Goal: Task Accomplishment & Management: Manage account settings

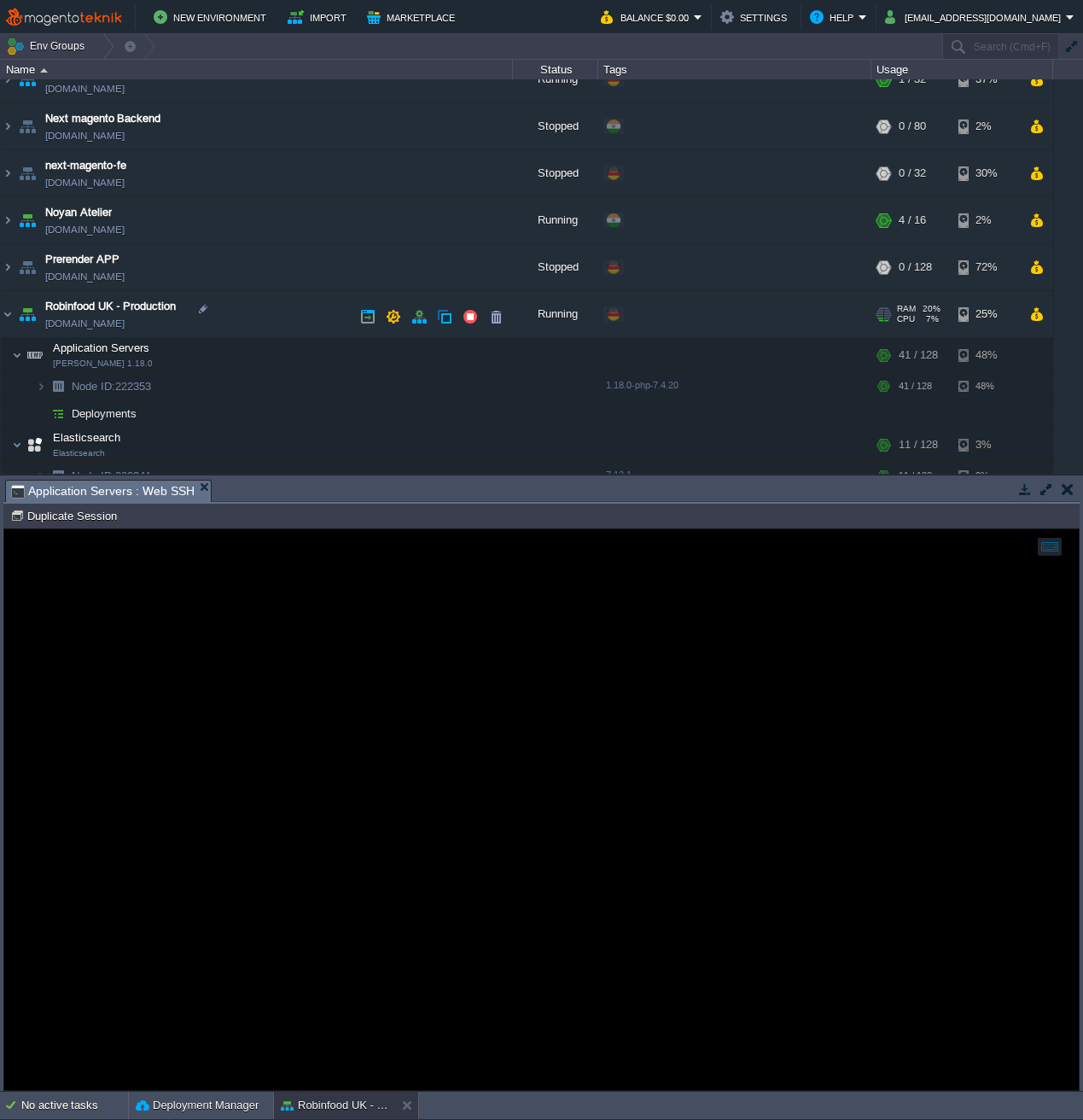
scroll to position [257, 0]
click at [430, 364] on button "button" at bounding box center [436, 356] width 15 height 15
click at [1070, 490] on button "button" at bounding box center [1068, 489] width 12 height 15
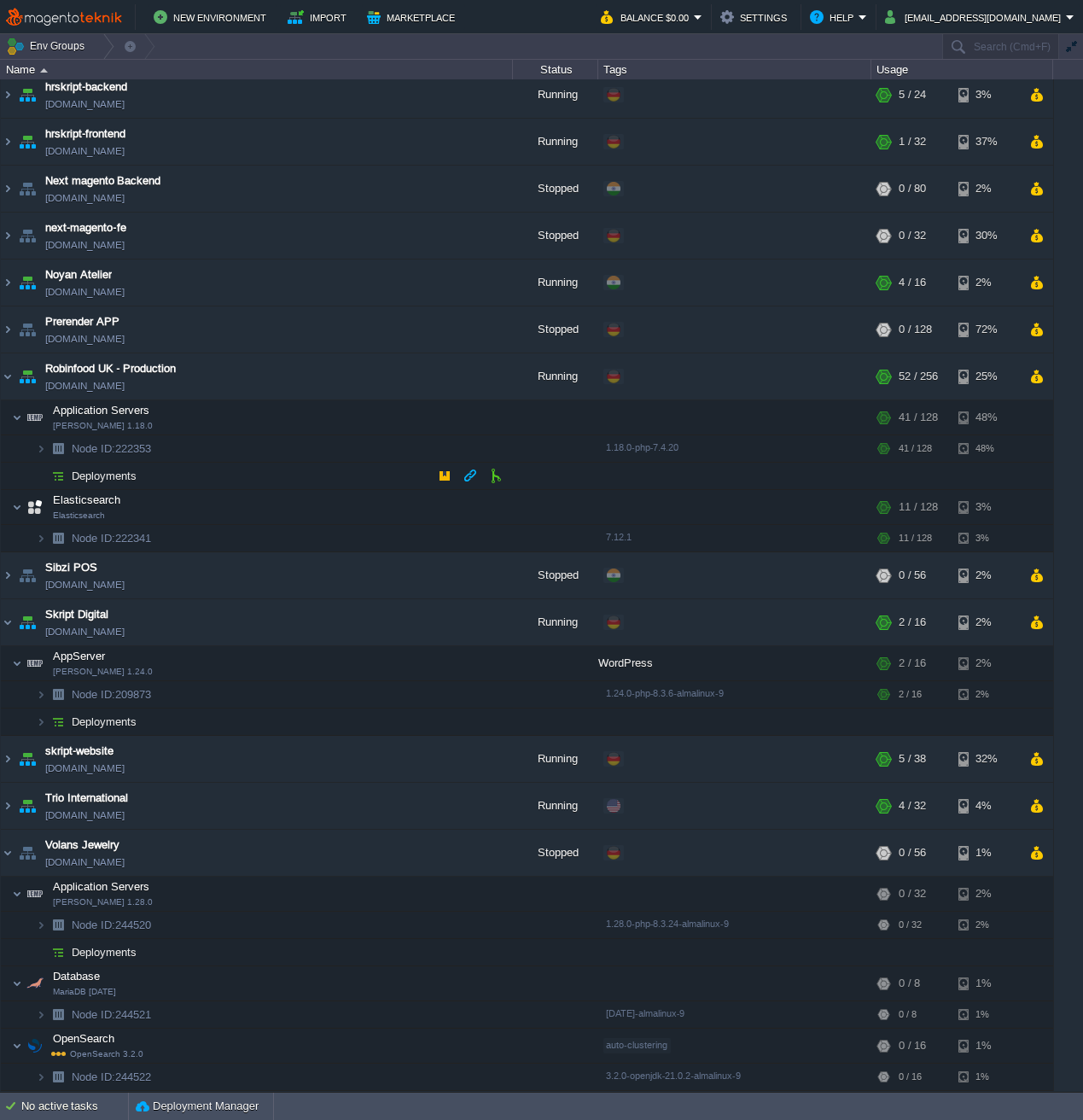
scroll to position [196, 0]
click at [416, 368] on td at bounding box center [418, 376] width 25 height 25
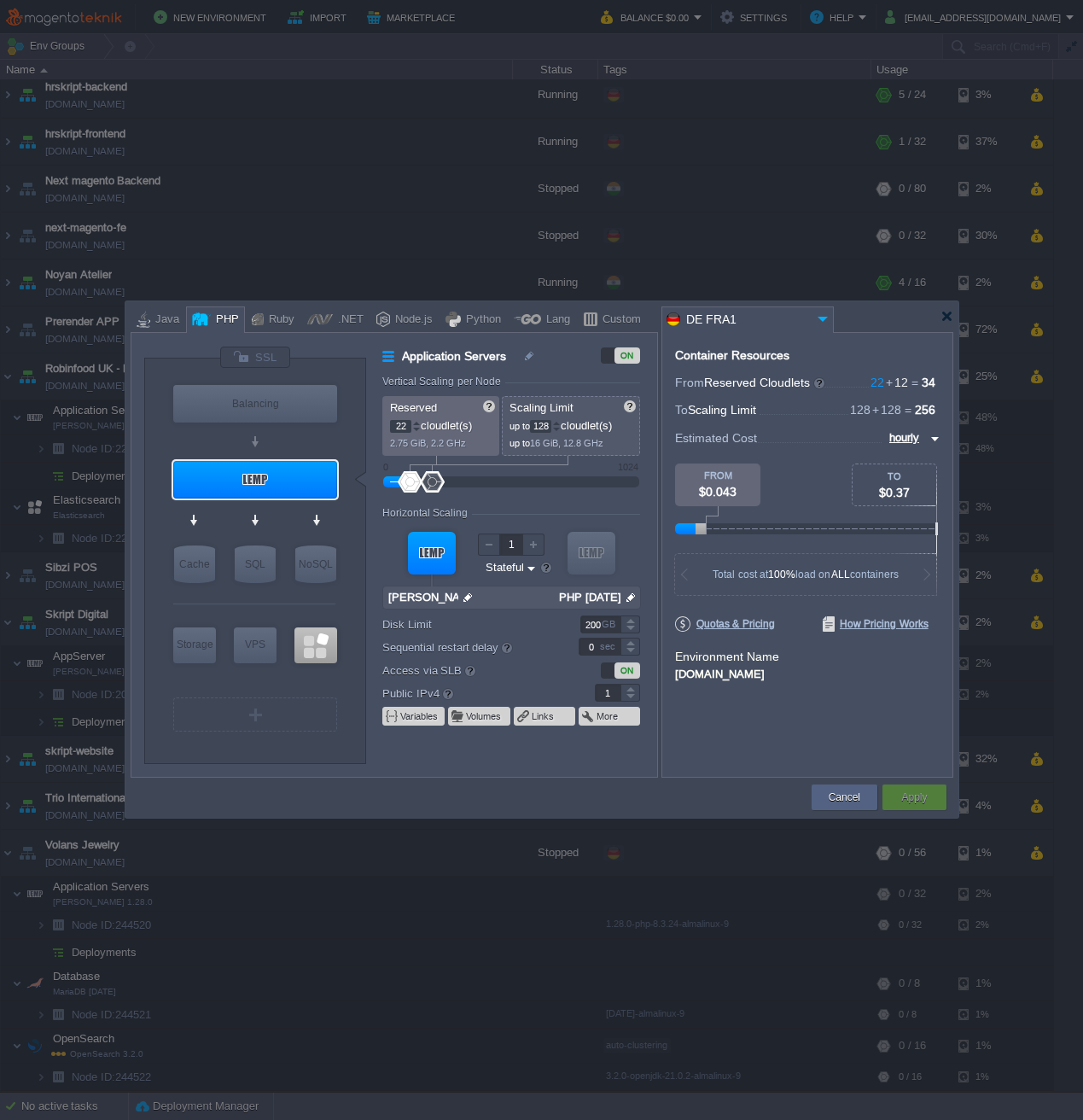
click at [473, 450] on div "Reserved 22 cloudlet(s) 2.75 GiB, 2.2 GHz" at bounding box center [441, 426] width 117 height 59
click at [837, 793] on button "Cancel" at bounding box center [845, 798] width 32 height 17
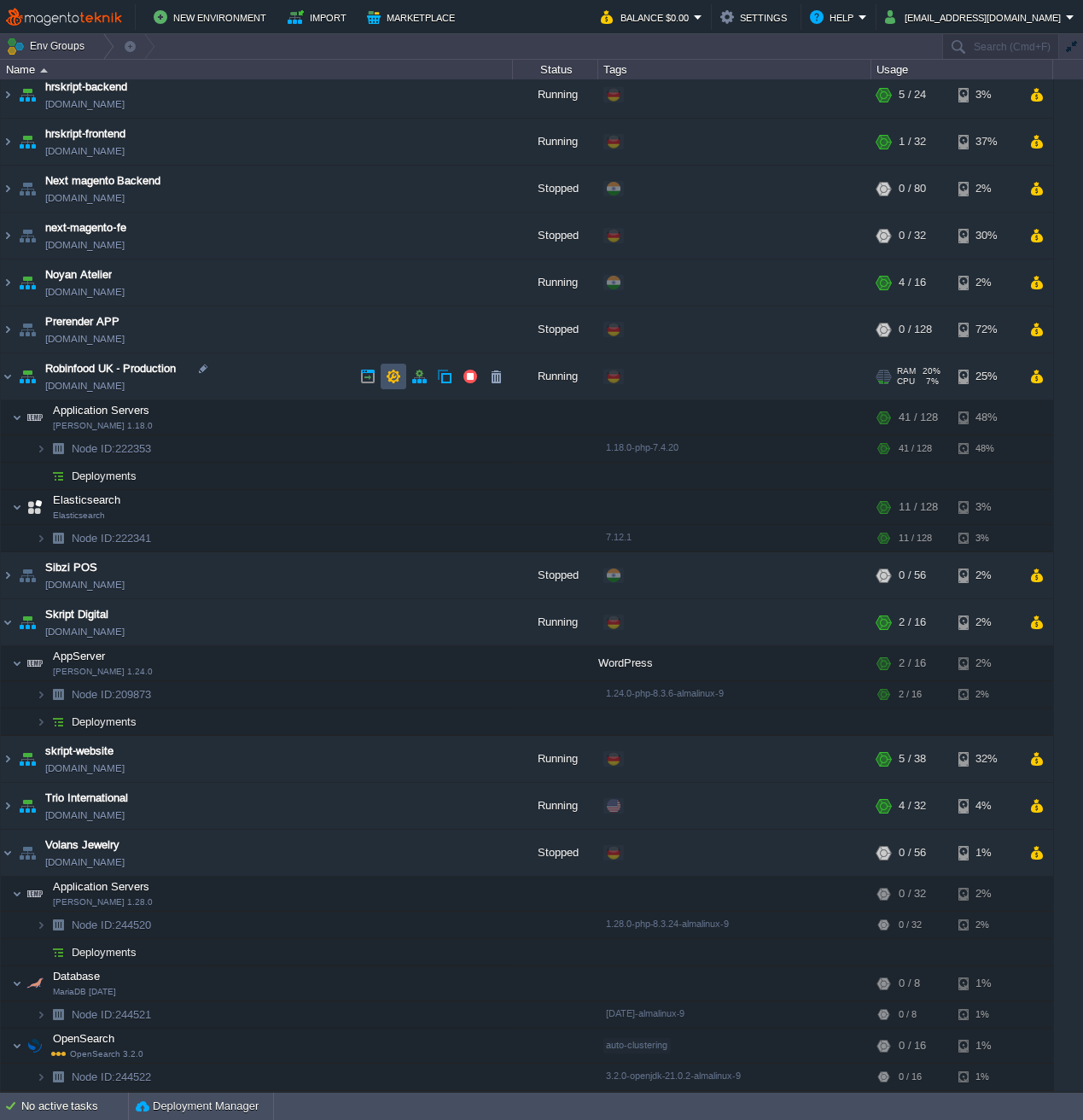
click at [397, 375] on button "button" at bounding box center [394, 377] width 15 height 15
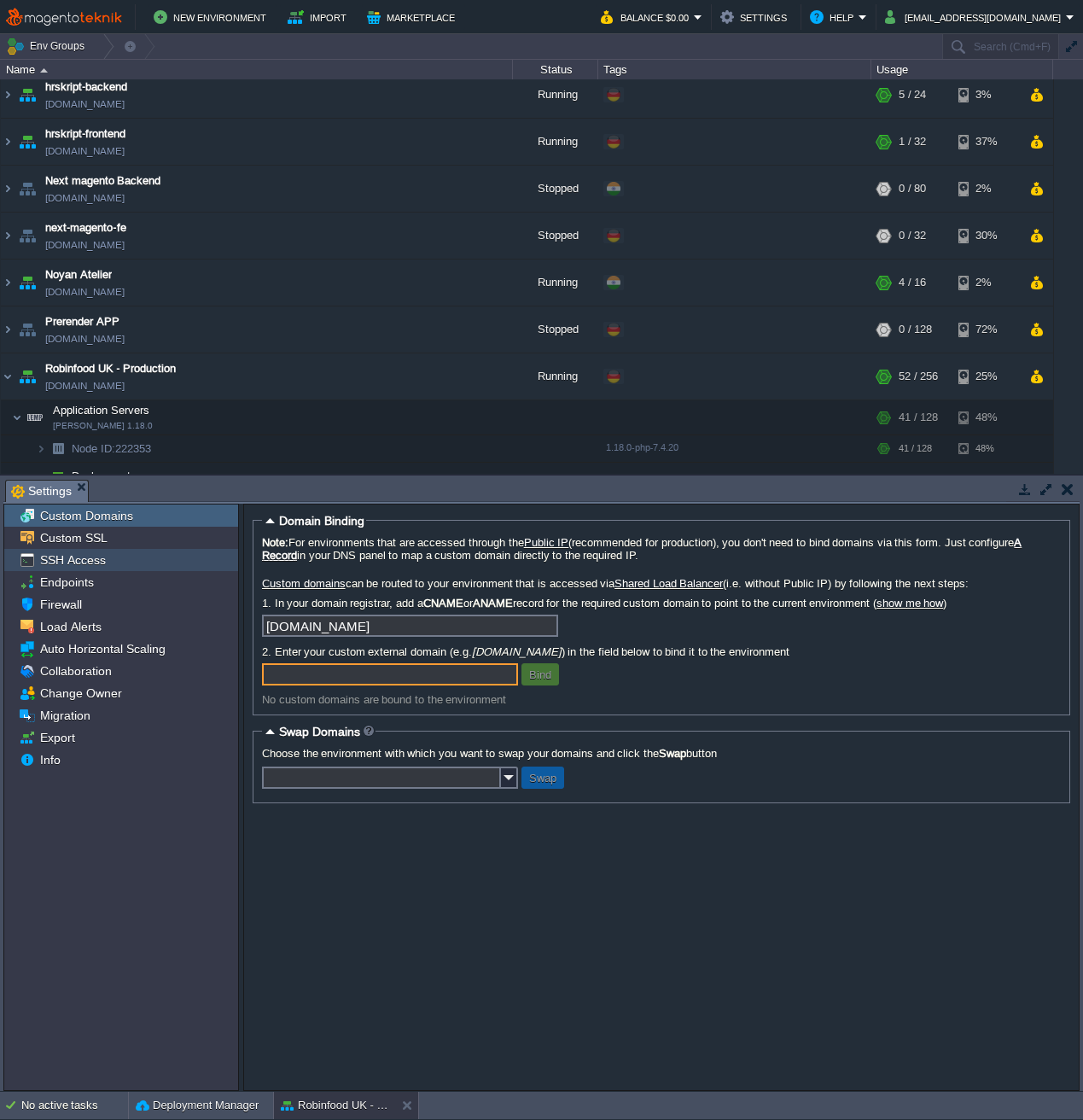
click at [105, 564] on div "SSH Access" at bounding box center [121, 560] width 234 height 23
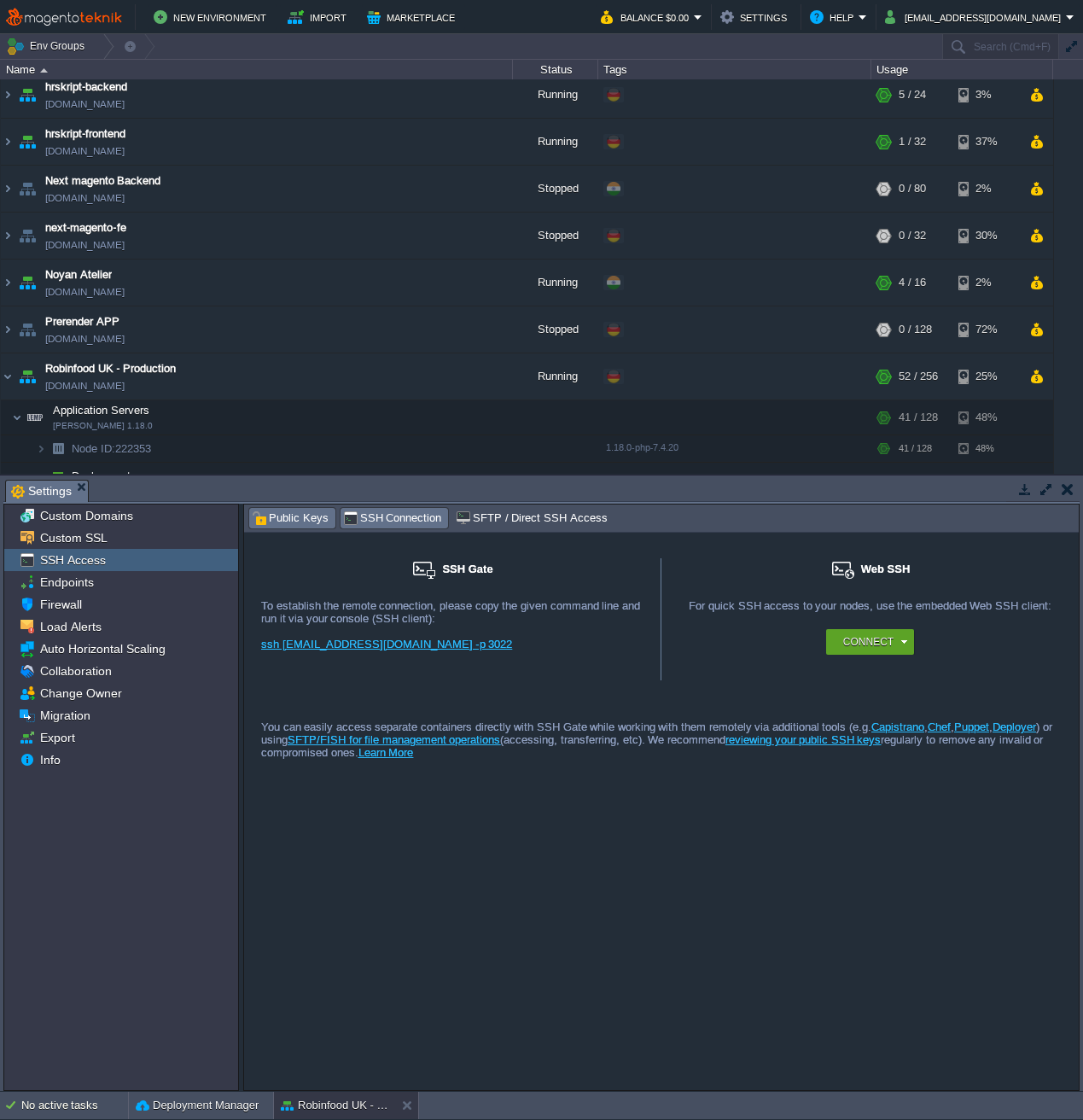
click at [300, 516] on span "Public Keys" at bounding box center [290, 518] width 77 height 19
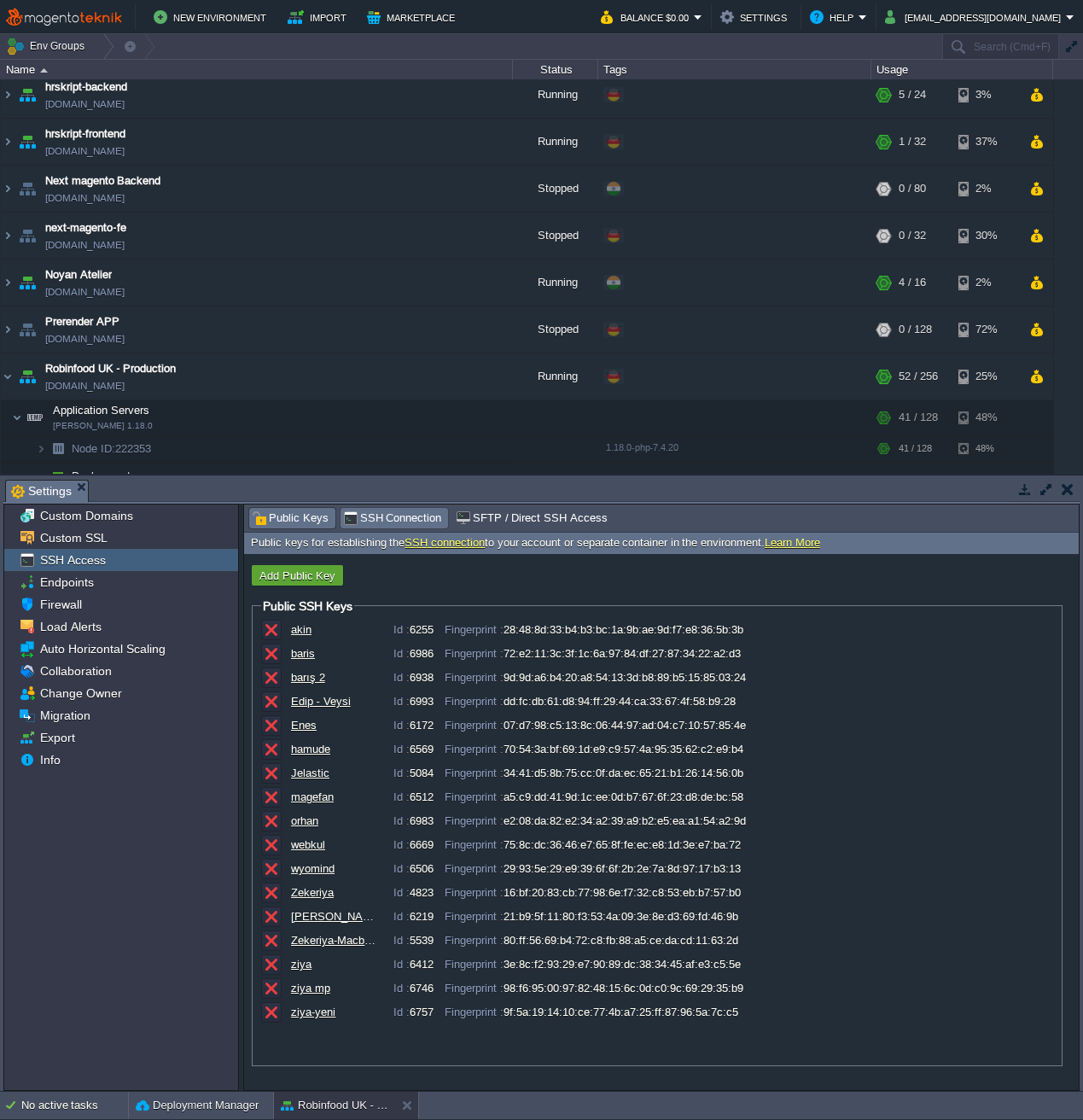
click at [388, 524] on span "SSH Connection" at bounding box center [392, 518] width 99 height 19
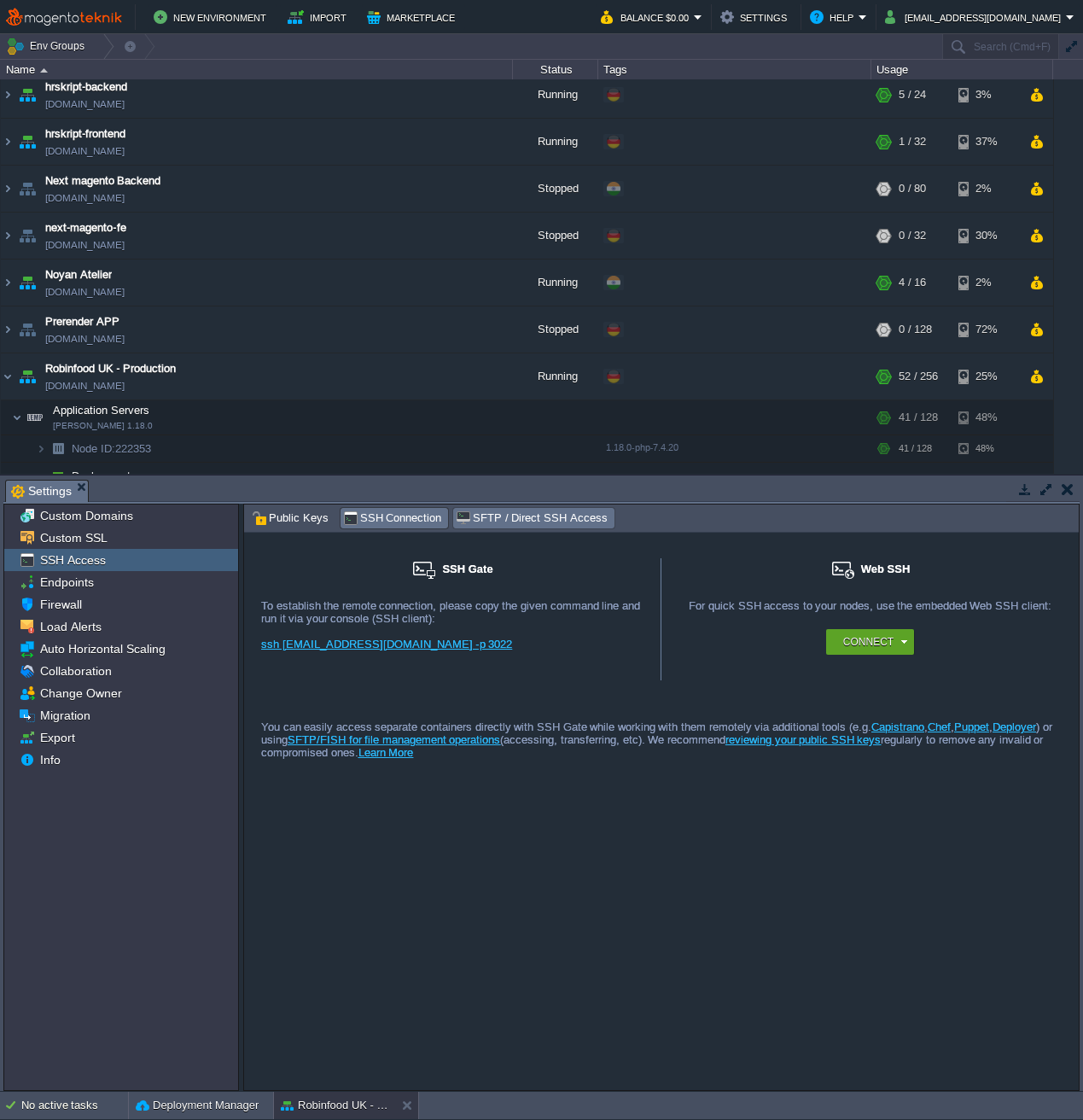
click at [527, 521] on span "SFTP / Direct SSH Access" at bounding box center [531, 518] width 151 height 19
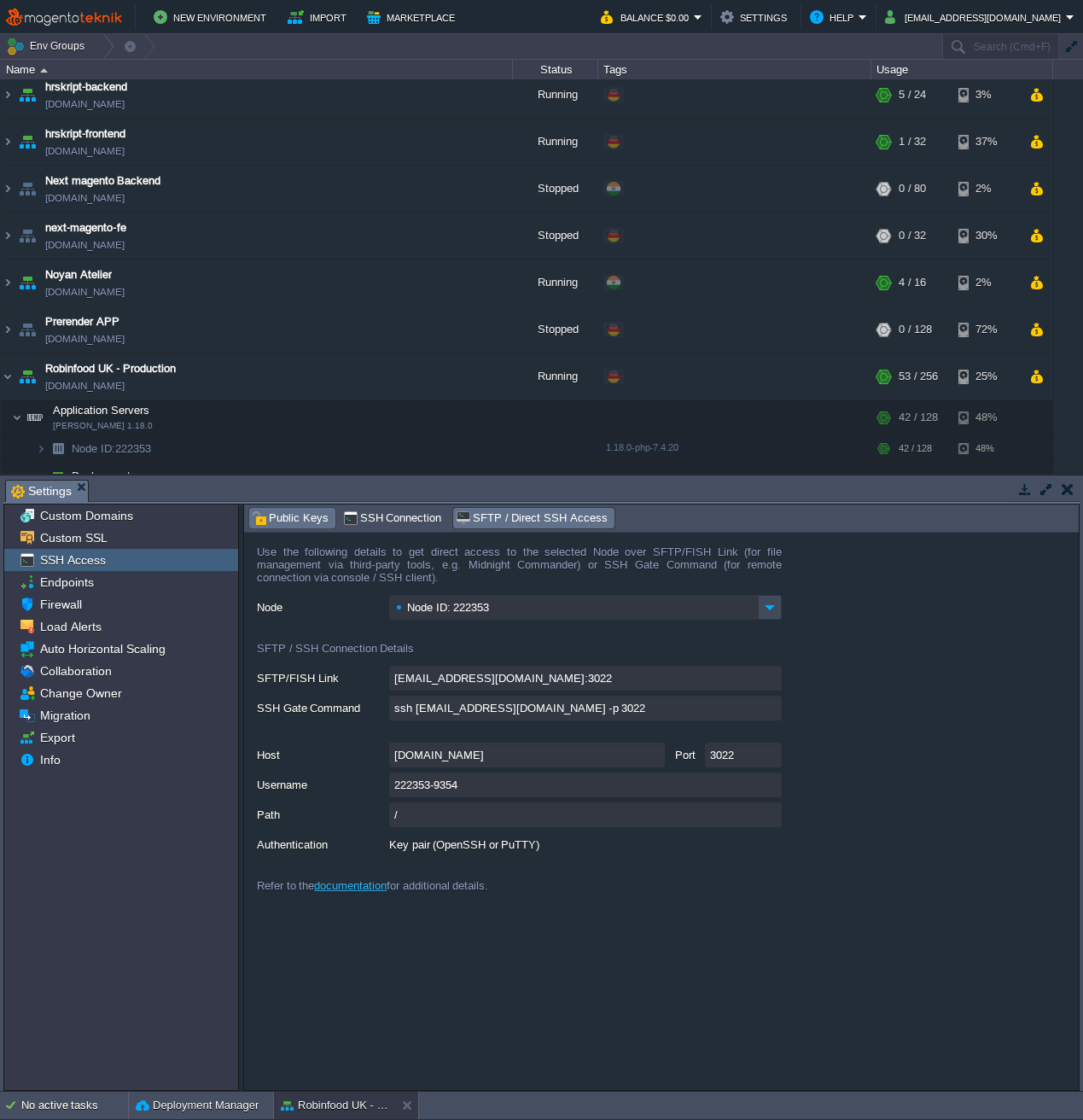
click at [297, 523] on span "Public Keys" at bounding box center [290, 518] width 77 height 19
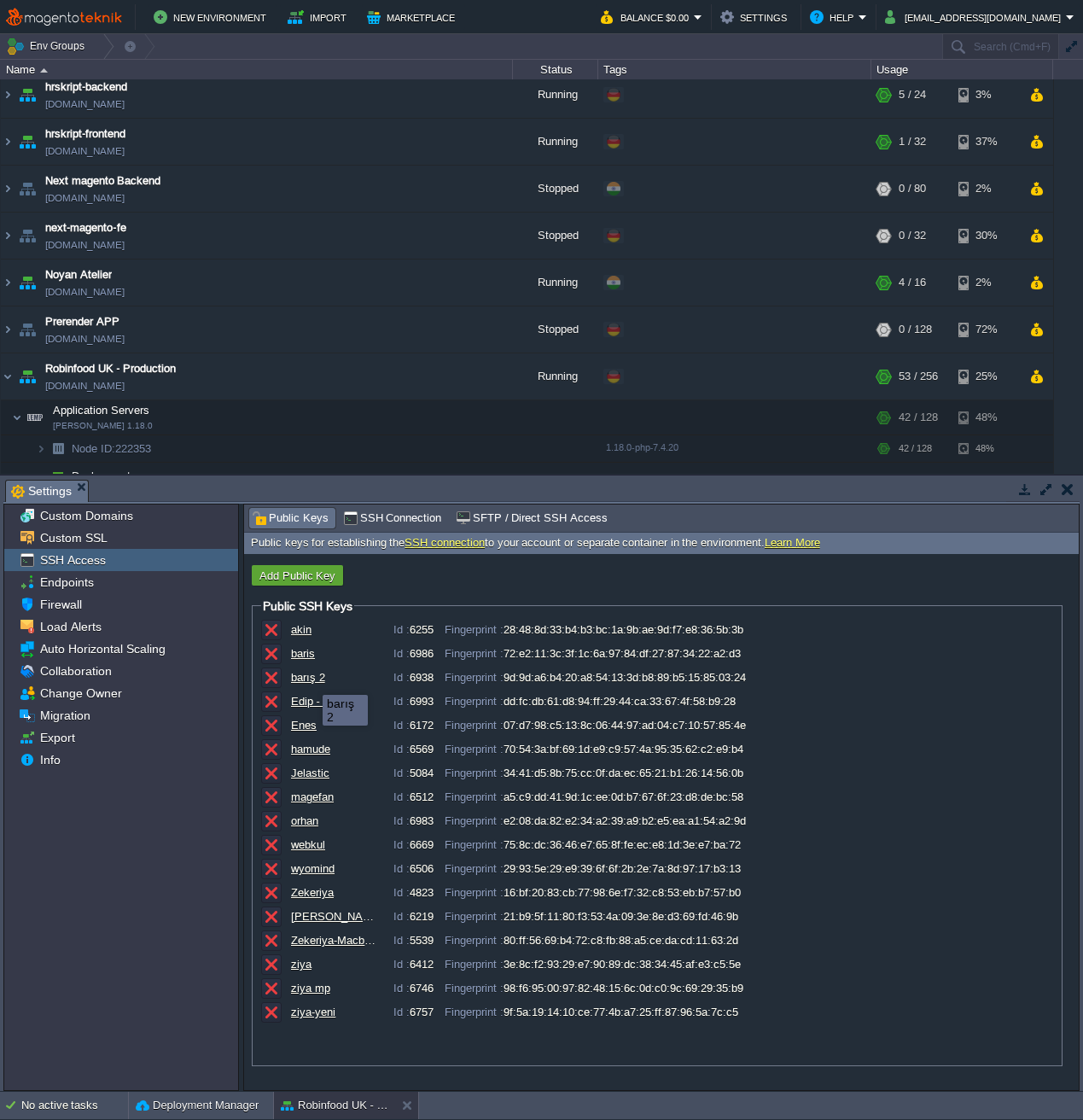
click at [309, 684] on div "barış 2" at bounding box center [333, 677] width 86 height 13
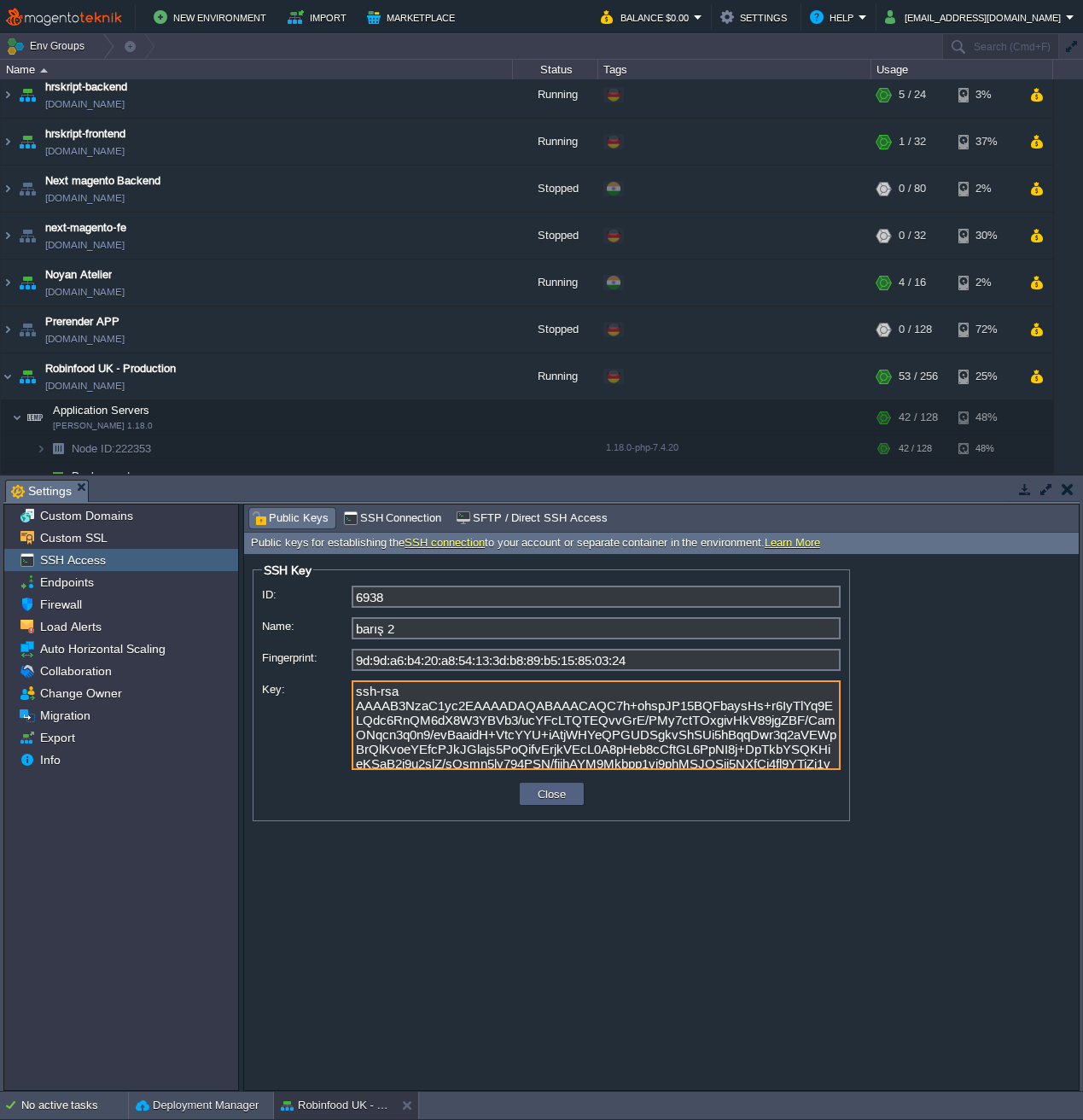
click at [535, 721] on textarea "ssh-rsa AAAAB3NzaC1yc2EAAAADAQABAAACAQC7h+ohspJP15BQFbaysHs+r6IyTlYq9ELQdc6RnQM…" at bounding box center [595, 724] width 489 height 89
click at [527, 728] on textarea "ssh-rsa AAAAB3NzaC1yc2EAAAADAQABAAACAQC7h+ohspJP15BQFbaysHs+r6IyTlYq9ELQdc6RnQM…" at bounding box center [595, 724] width 489 height 89
click at [547, 792] on button "Close" at bounding box center [552, 794] width 39 height 15
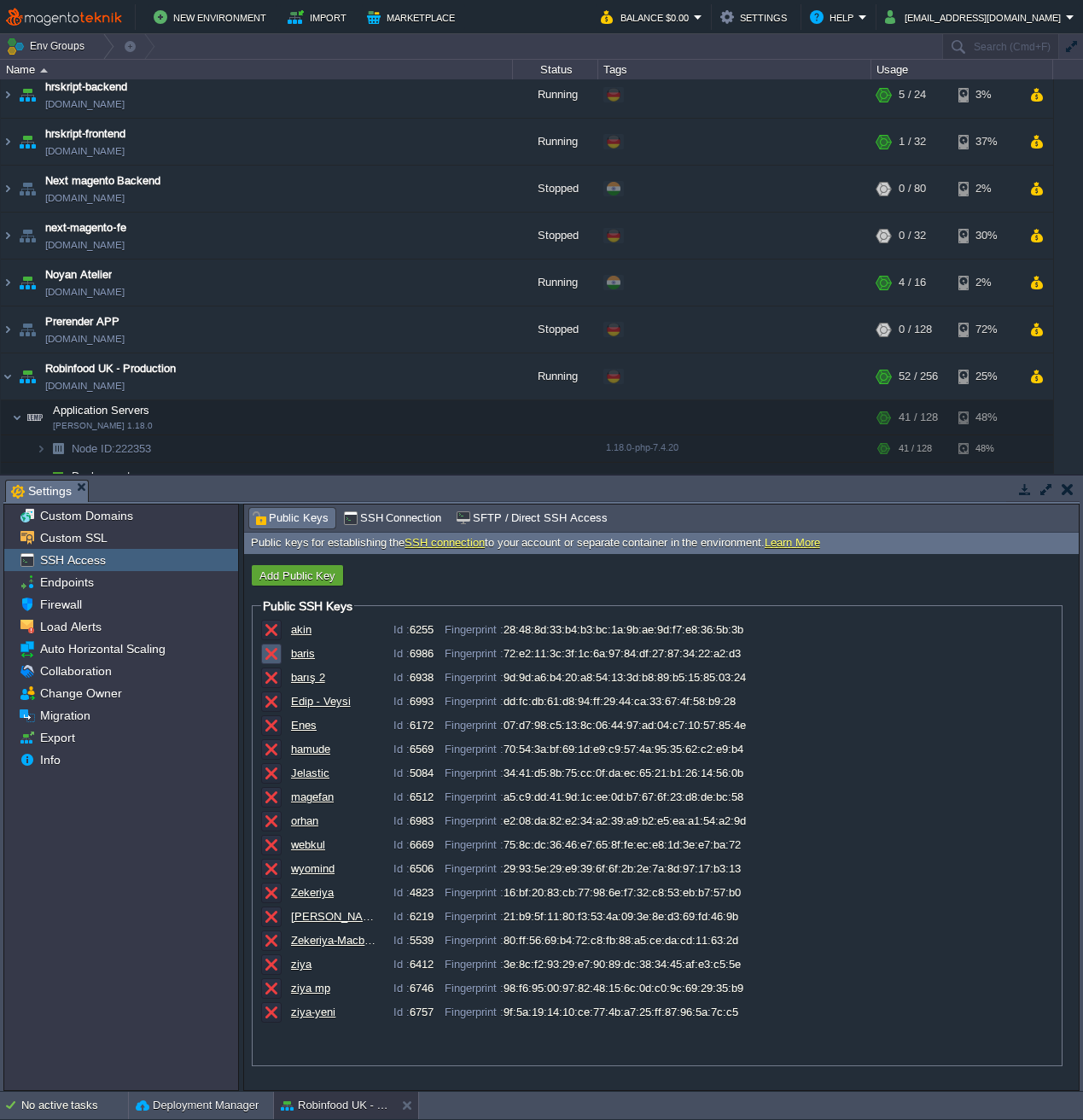
click at [272, 659] on button "button" at bounding box center [271, 654] width 15 height 15
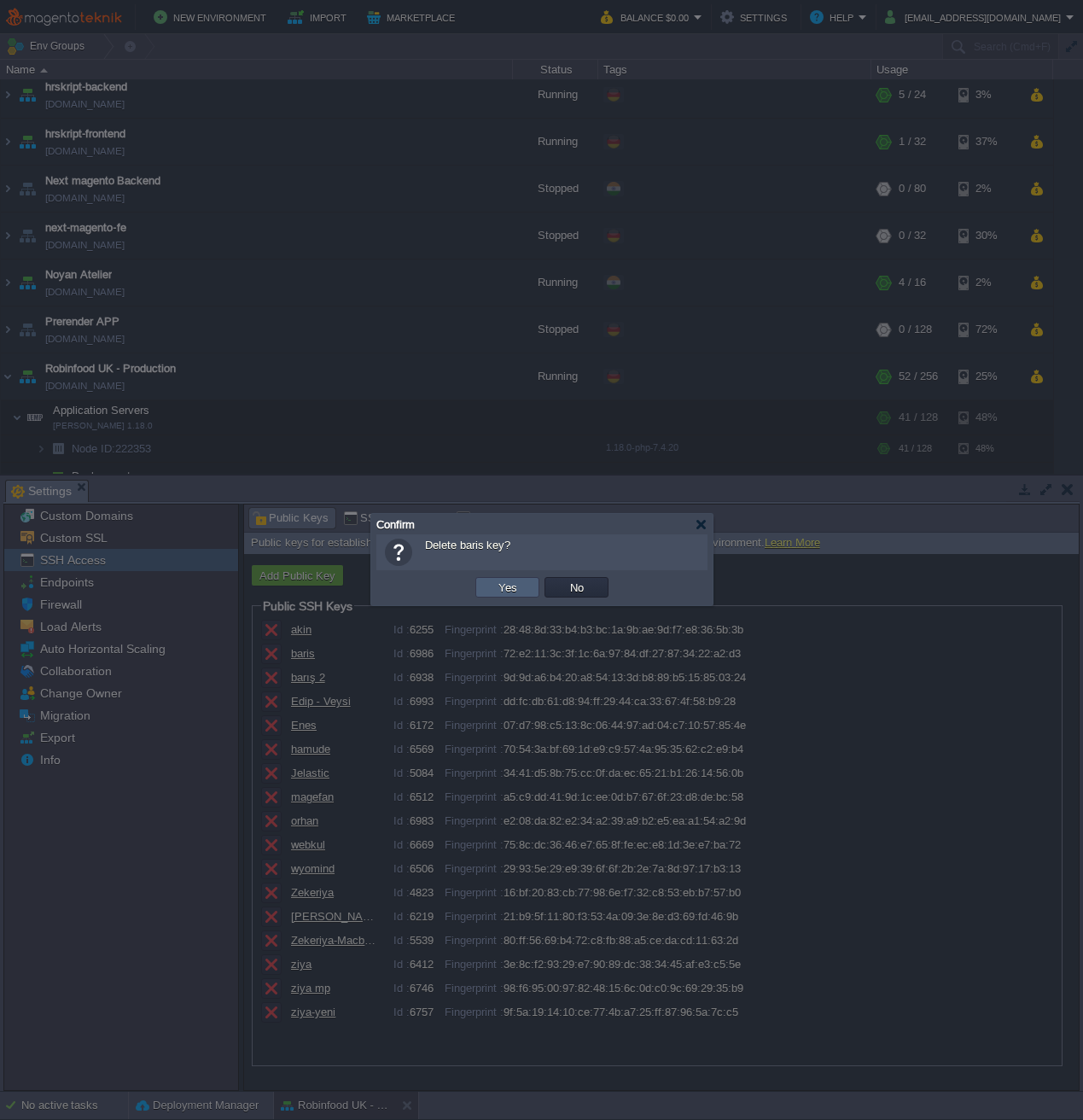
click at [506, 590] on button "Yes" at bounding box center [508, 587] width 29 height 15
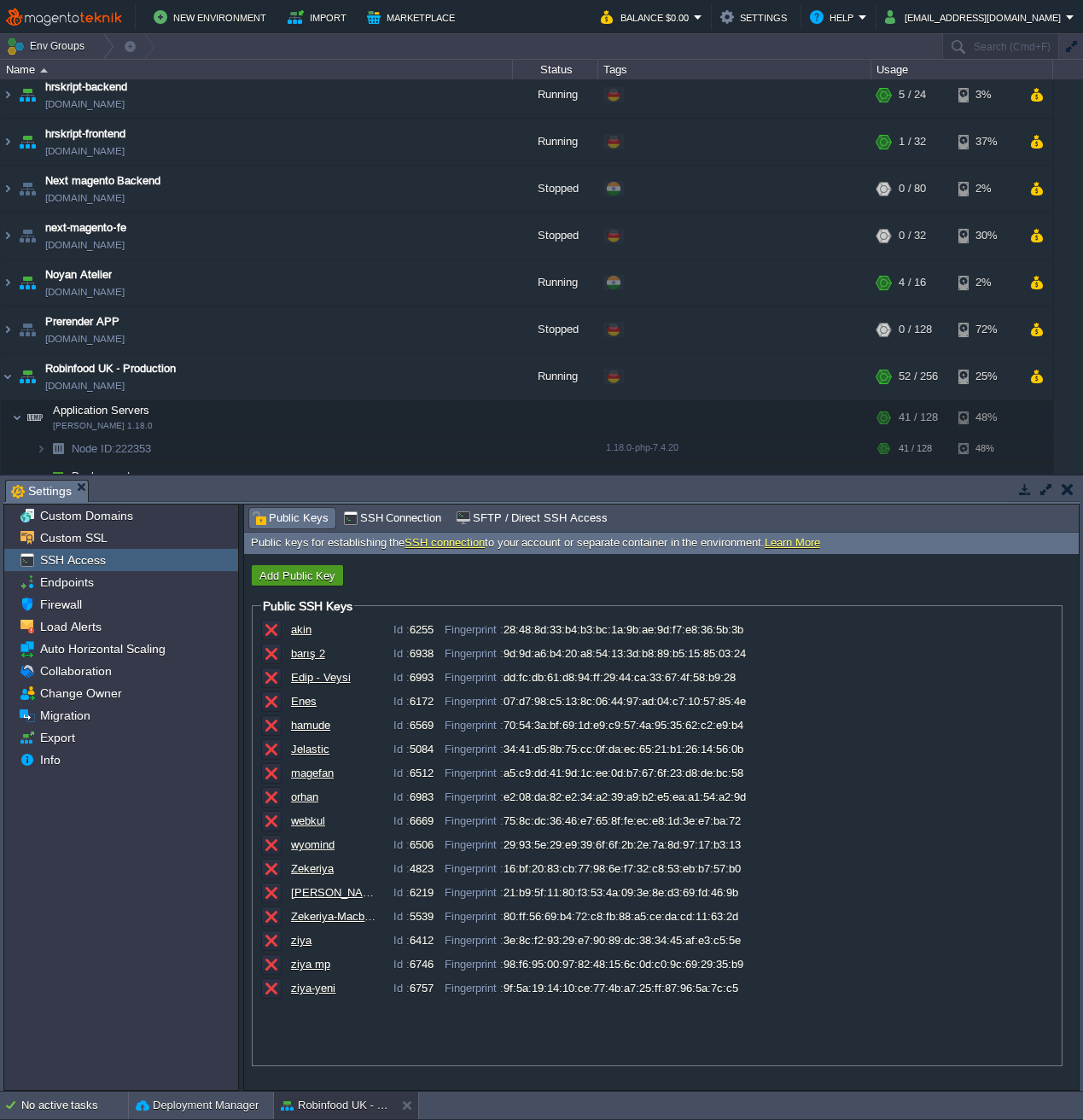
click at [313, 574] on button "Add Public Key" at bounding box center [298, 576] width 87 height 15
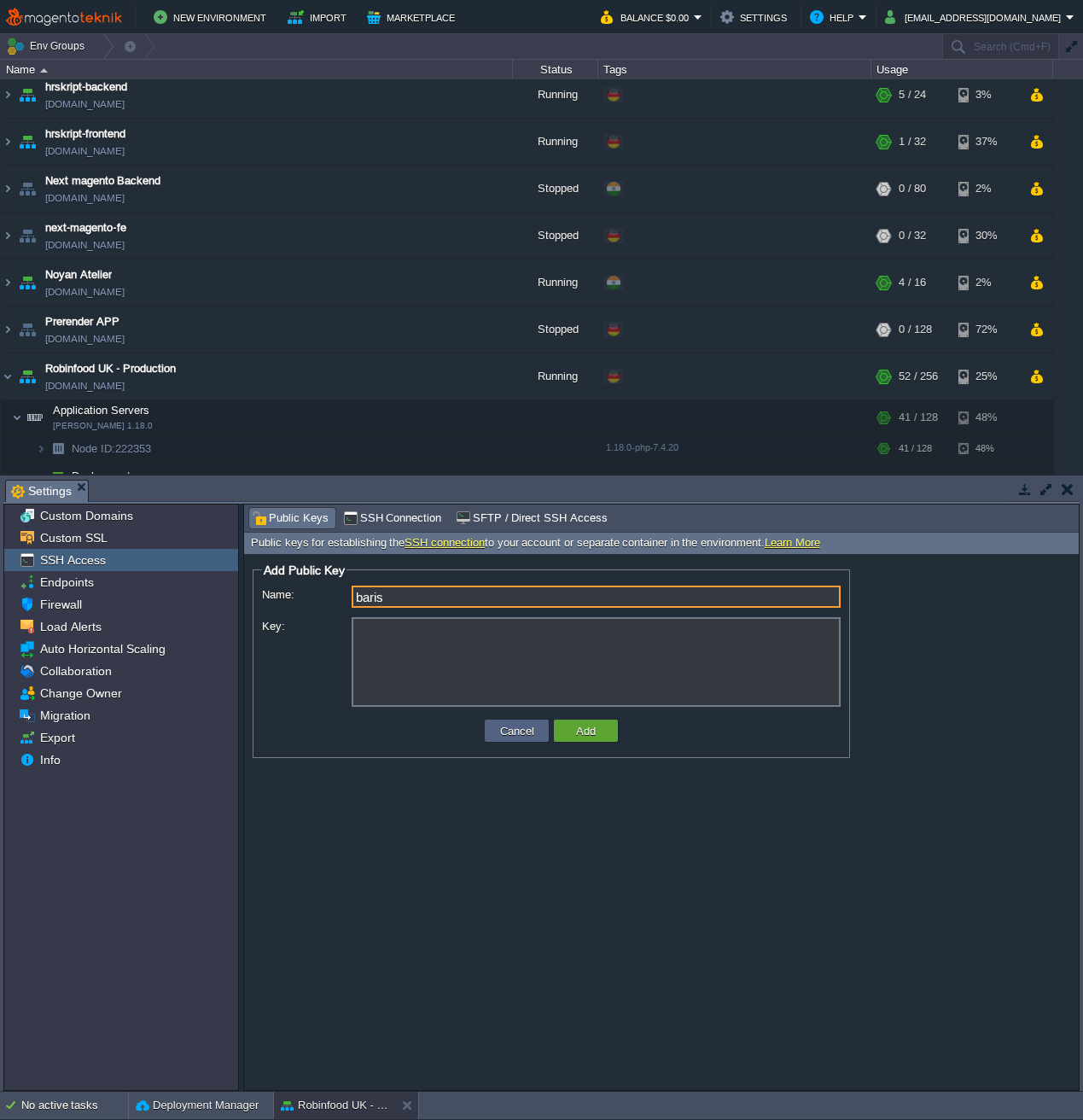
type input "baris"
click at [412, 625] on textarea "Key:" at bounding box center [595, 661] width 489 height 89
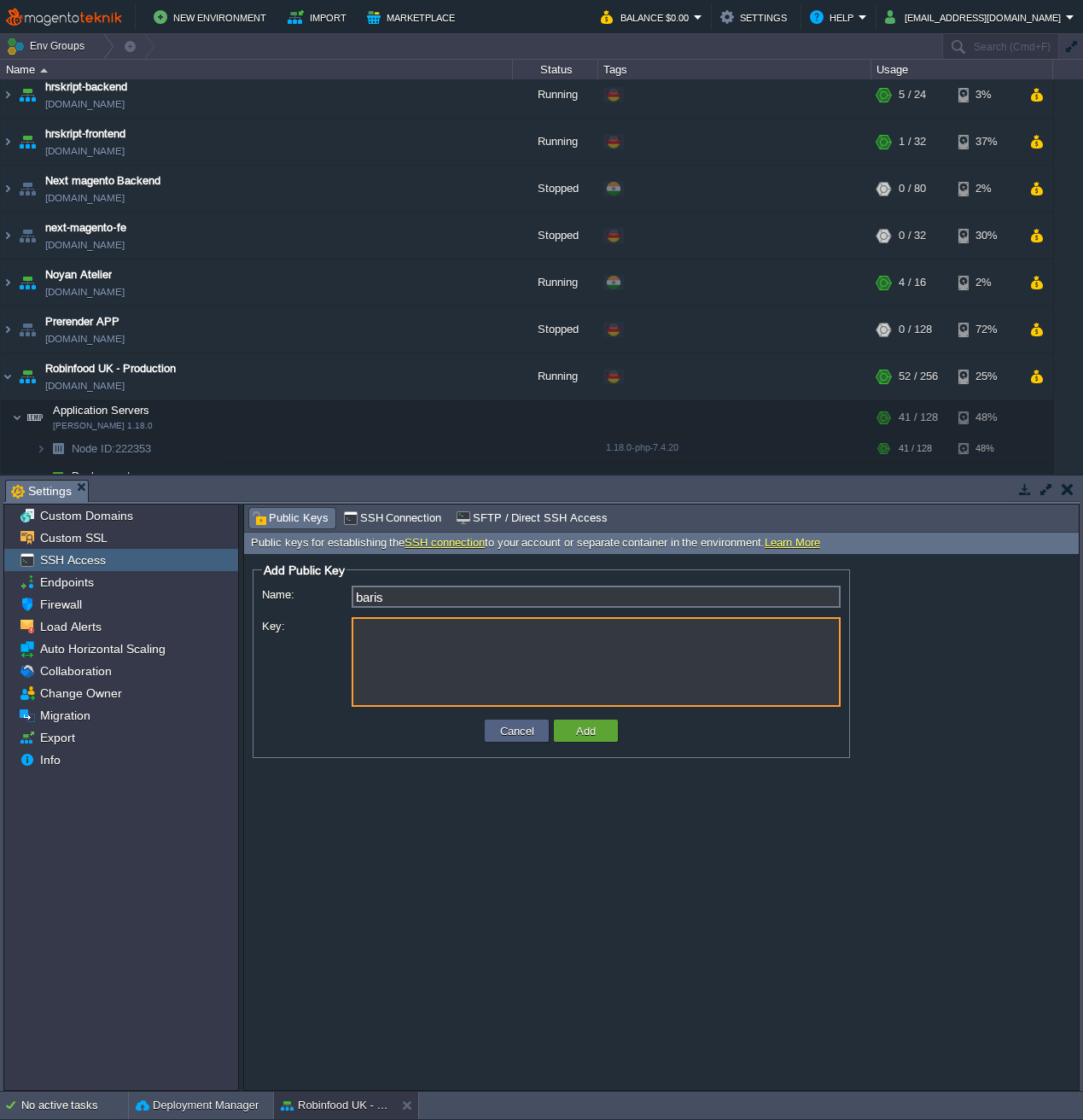
paste textarea "ssh-rsa AAAAB3NzaC1yc2EAAAADAQABAAACAQC6VdSA4xX0rVZjA7h1R3ex2u6BnQSTy/P8926d7qo…"
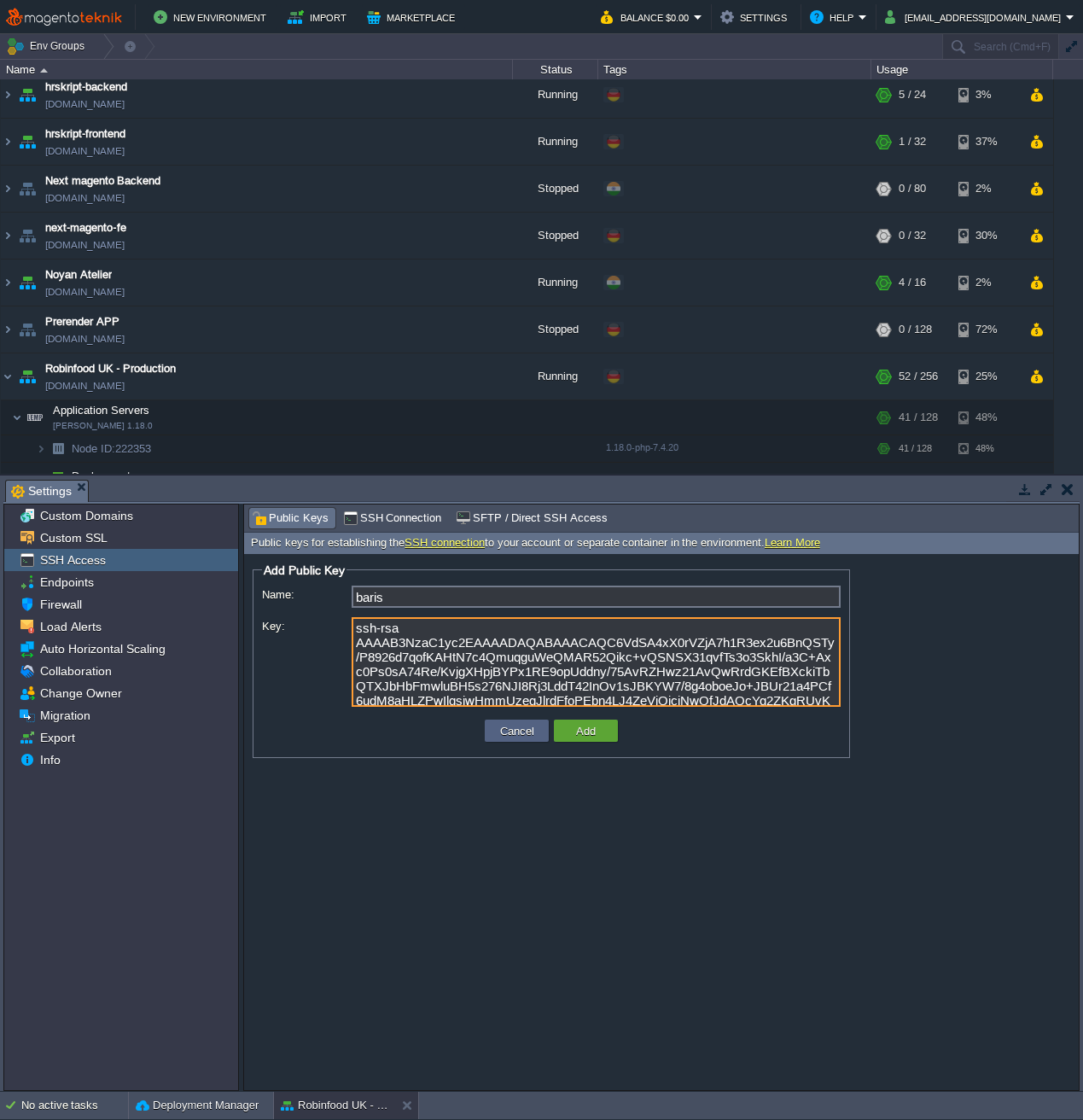
scroll to position [100, 0]
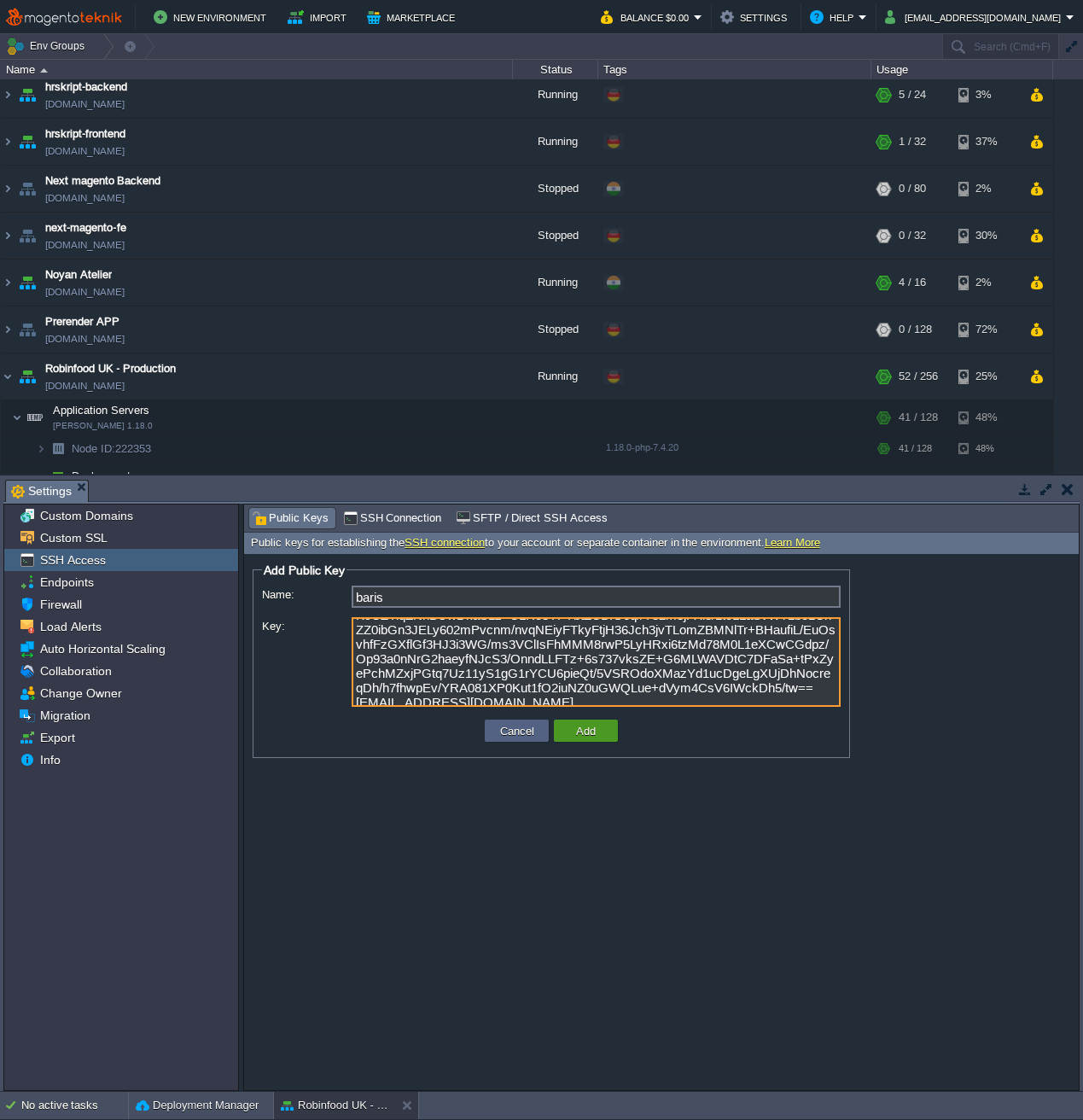
type textarea "ssh-rsa AAAAB3NzaC1yc2EAAAADAQABAAACAQC6VdSA4xX0rVZjA7h1R3ex2u6BnQSTy/P8926d7qo…"
click at [575, 725] on button "Add" at bounding box center [586, 731] width 30 height 15
